Goal: Information Seeking & Learning: Find specific page/section

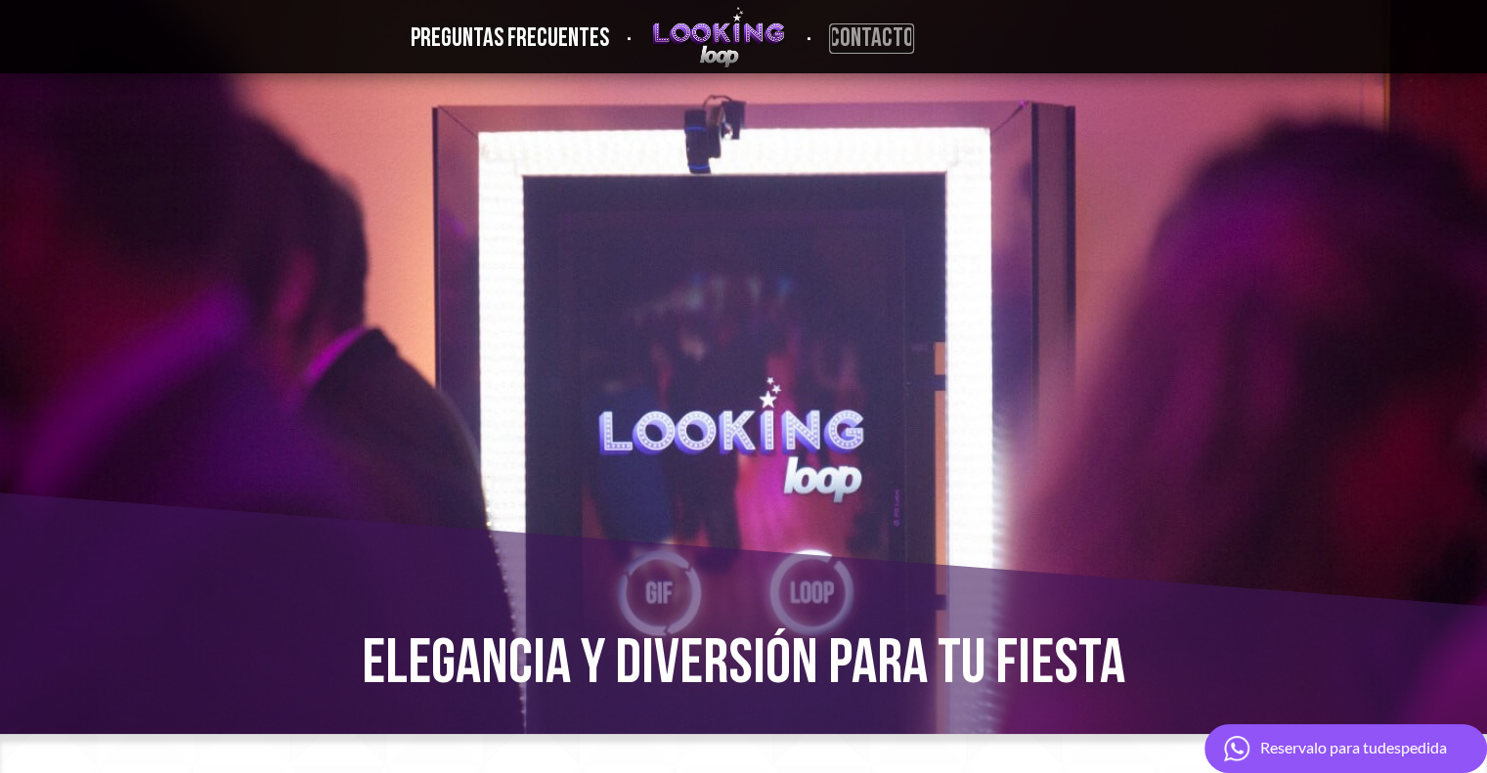
click at [841, 30] on link "CONTACTO" at bounding box center [871, 38] width 85 height 30
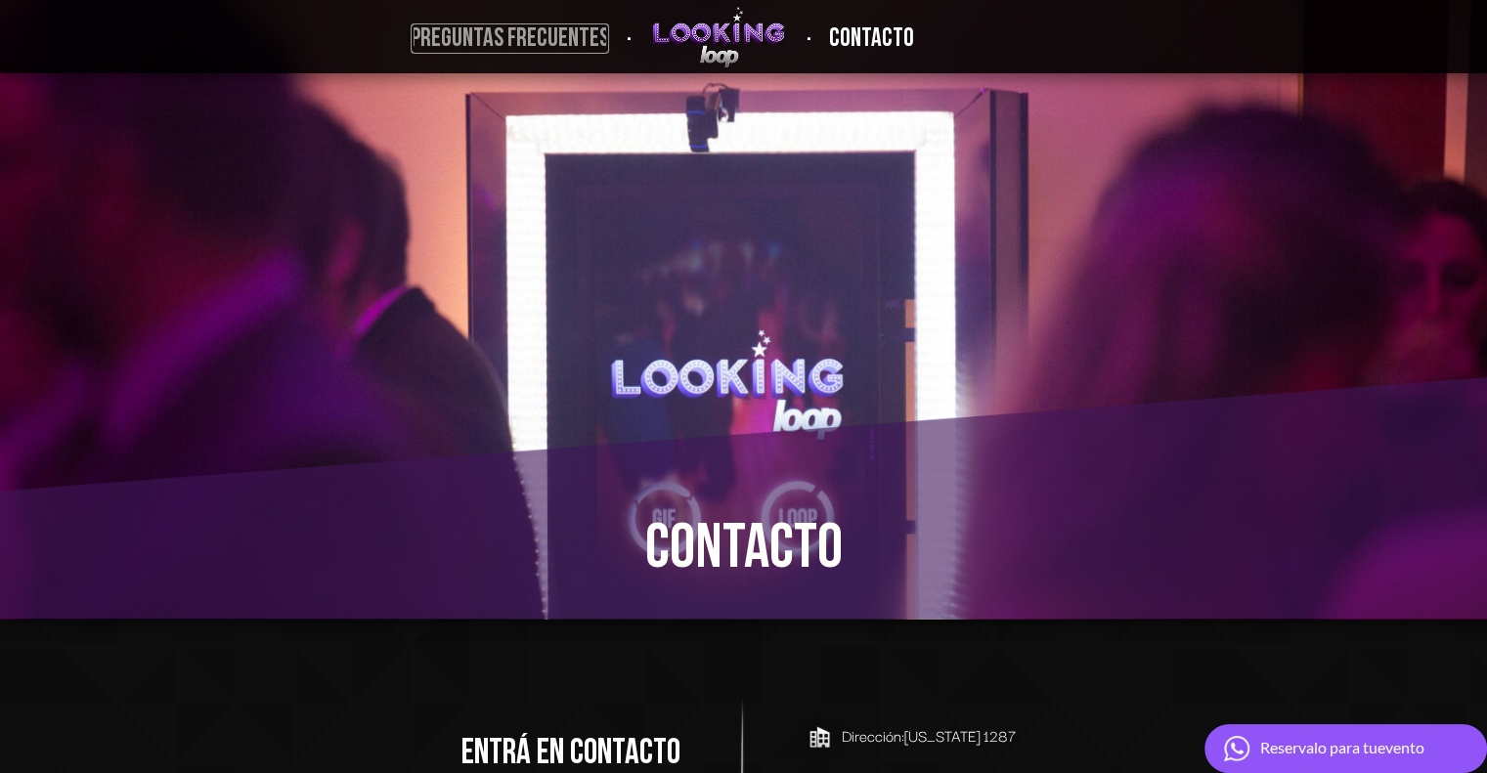
click at [585, 42] on link "PREGUNTAS FRECUENTES" at bounding box center [509, 38] width 198 height 30
